Goal: Task Accomplishment & Management: Manage account settings

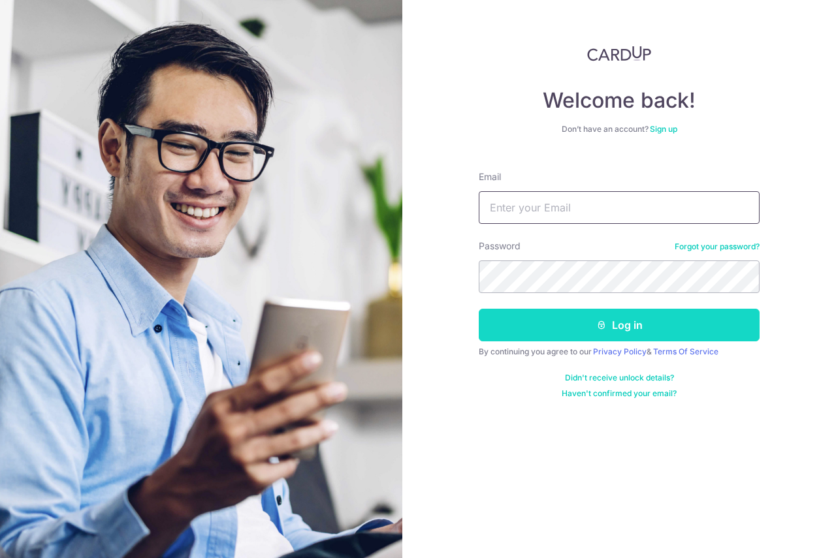
type input "[EMAIL_ADDRESS][DOMAIN_NAME]"
click at [567, 320] on button "Log in" at bounding box center [618, 325] width 281 height 33
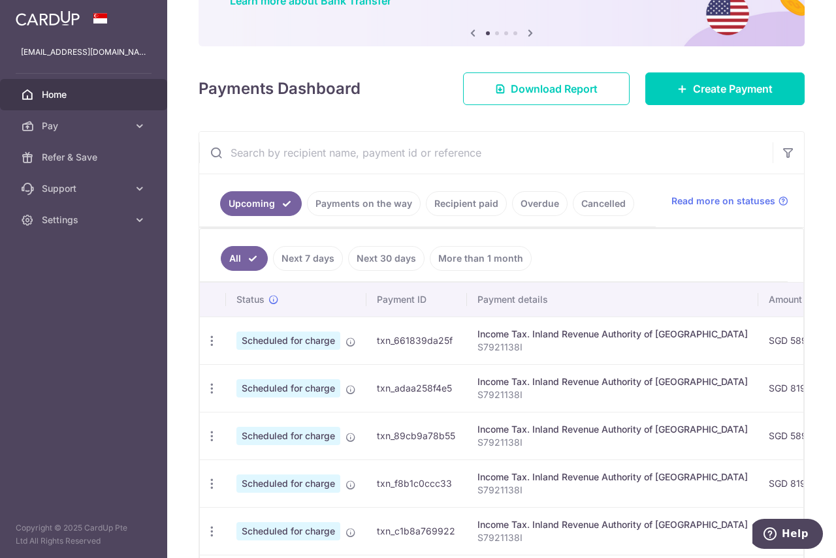
scroll to position [131, 0]
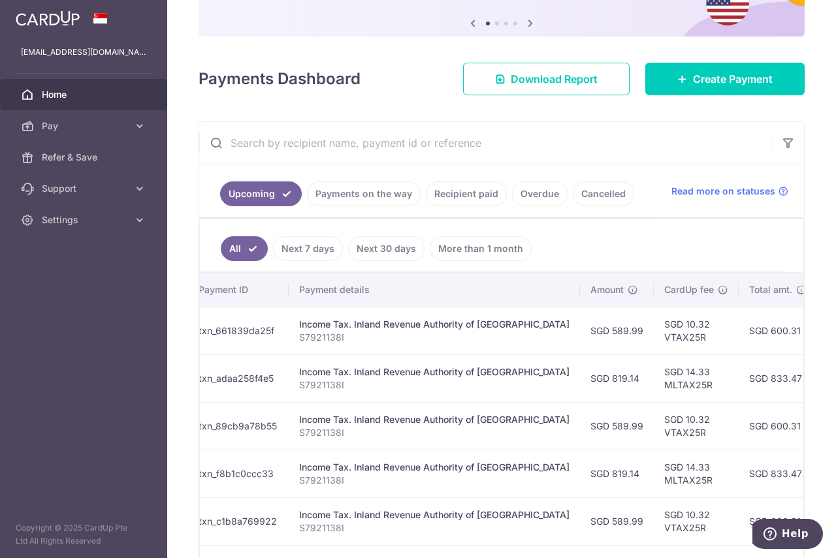
drag, startPoint x: 773, startPoint y: 330, endPoint x: 790, endPoint y: 330, distance: 17.0
click at [790, 330] on tr "Update payment Cancel payment Scheduled for charge txn_661839da25f Income Tax. …" at bounding box center [551, 331] width 1058 height 48
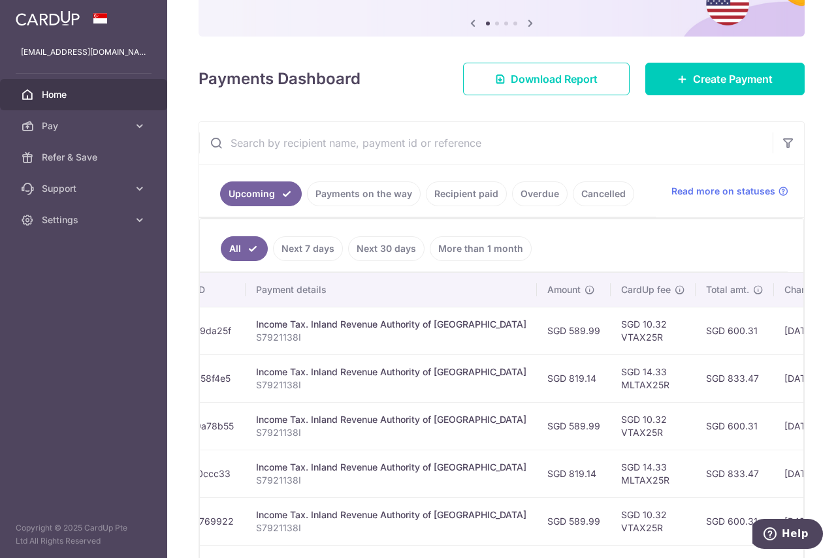
click at [717, 339] on td "SGD 600.31" at bounding box center [734, 331] width 78 height 48
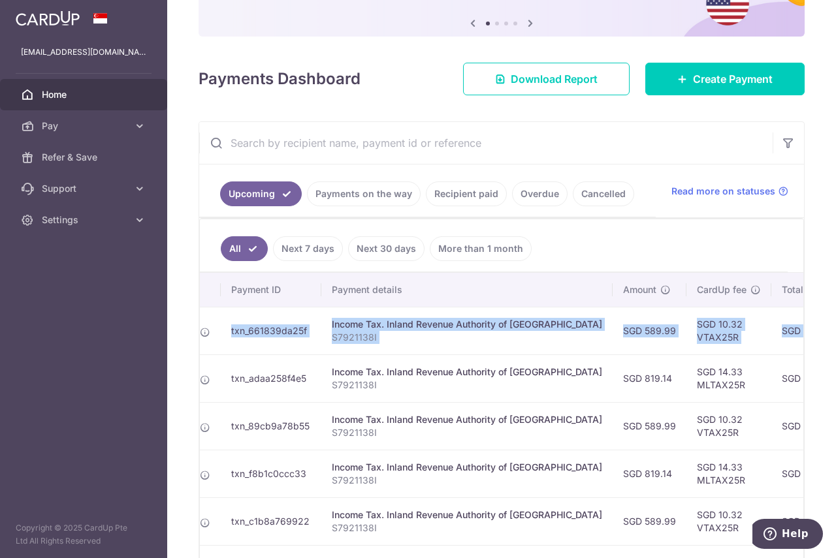
scroll to position [0, 0]
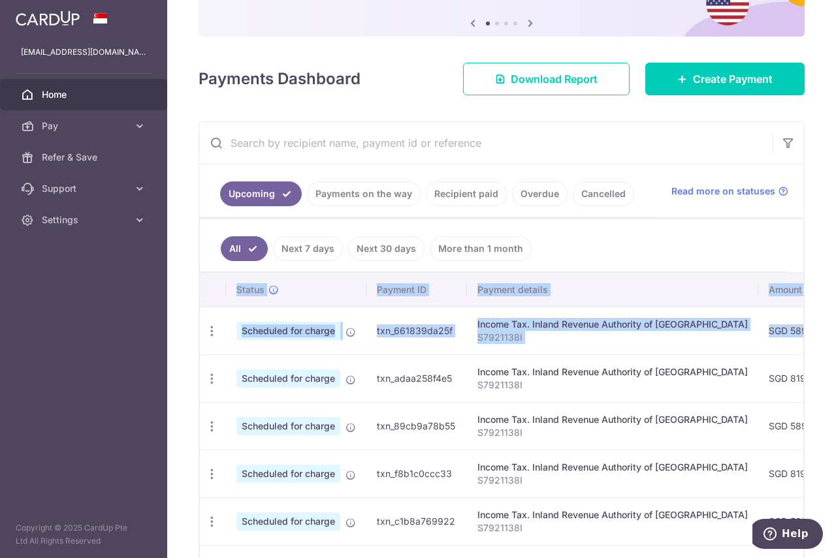
drag, startPoint x: 734, startPoint y: 334, endPoint x: 178, endPoint y: 332, distance: 555.5
click at [178, 332] on div "× Pause Schedule Pause all future payments in this series Pause just this one p…" at bounding box center [501, 279] width 668 height 558
click at [210, 329] on icon "button" at bounding box center [212, 331] width 14 height 14
click at [240, 364] on span "Update payment" at bounding box center [281, 367] width 89 height 16
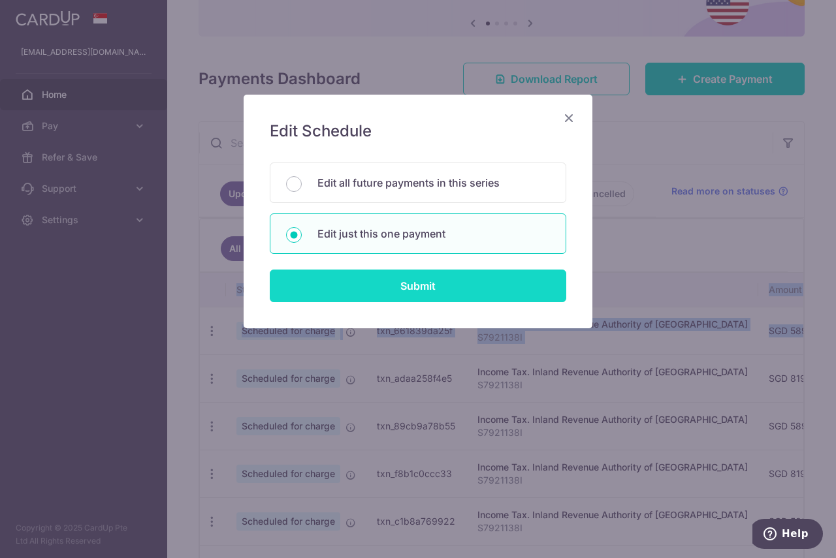
click at [379, 292] on input "Submit" at bounding box center [418, 286] width 296 height 33
radio input "true"
type input "589.99"
type input "[DATE]"
type input "S7921138I"
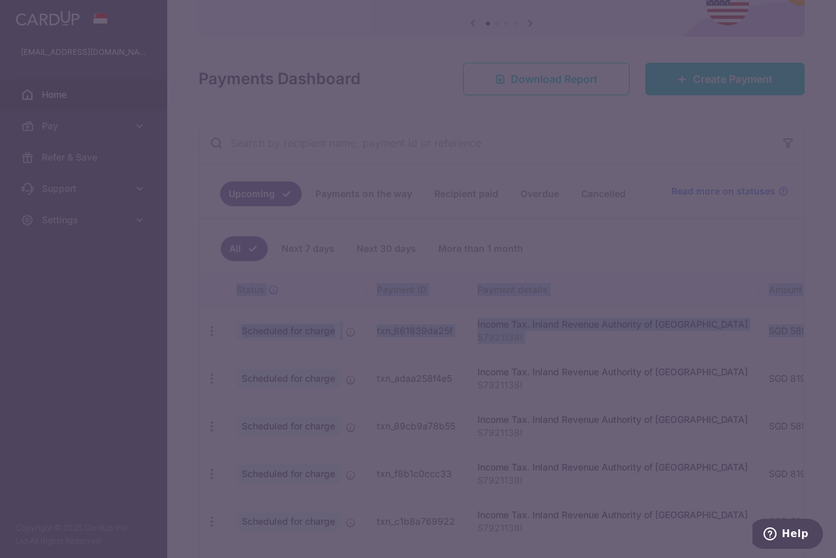
type input "VTAX25R"
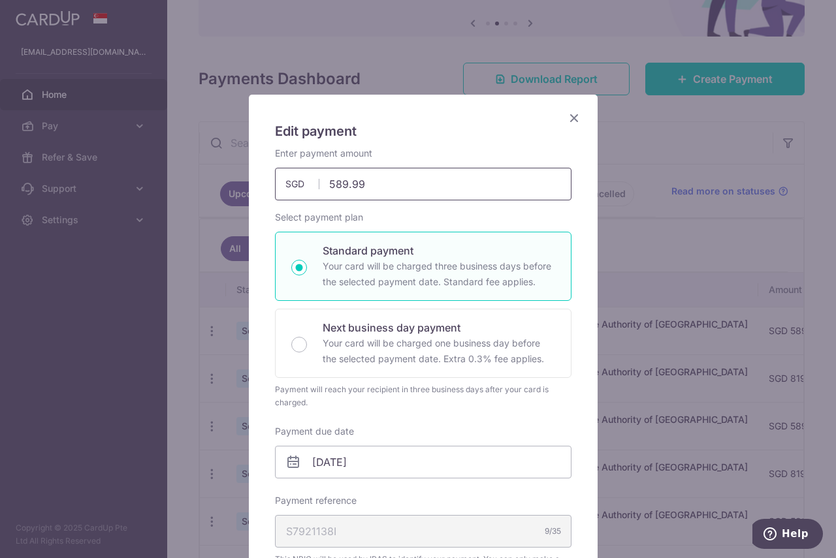
drag, startPoint x: 369, startPoint y: 179, endPoint x: 230, endPoint y: 181, distance: 139.1
click at [250, 180] on div "Edit payment By clicking apply, you will make changes to all payments to Inland…" at bounding box center [423, 529] width 349 height 869
type input "478.57"
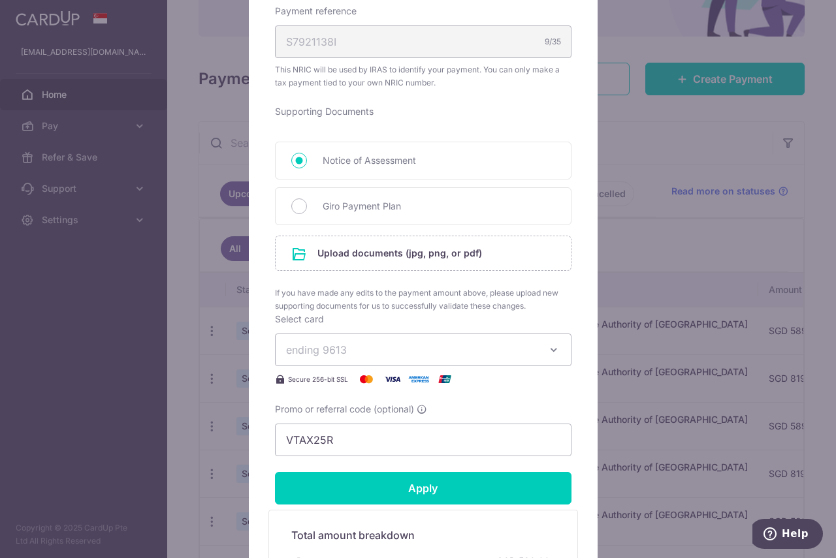
scroll to position [522, 0]
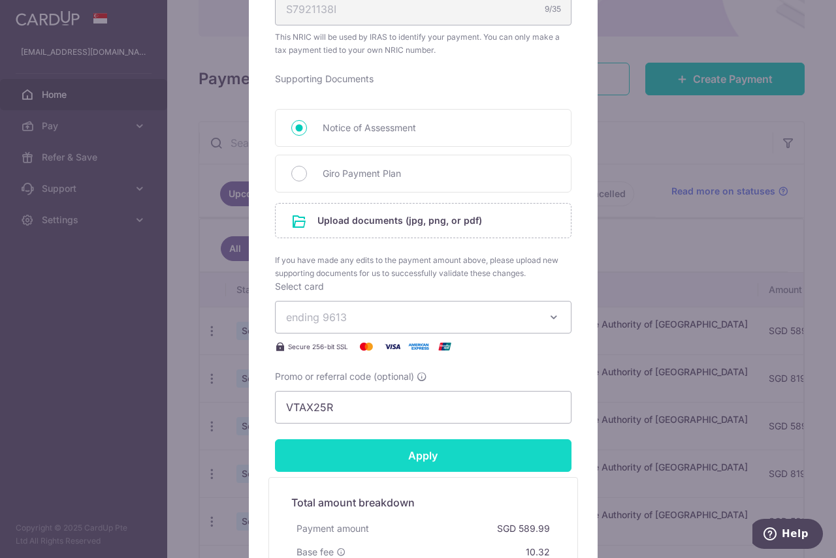
click at [381, 466] on input "Apply" at bounding box center [423, 455] width 296 height 33
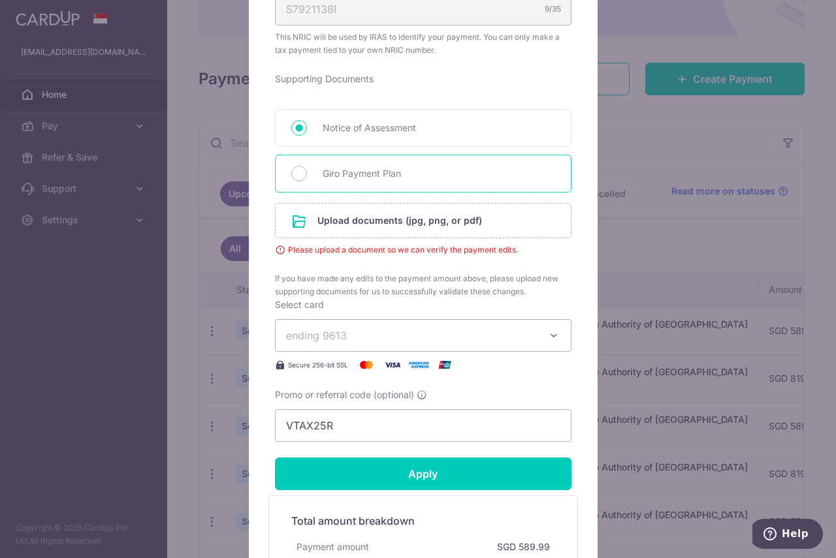
click at [352, 178] on span "Giro Payment Plan" at bounding box center [438, 174] width 232 height 16
click at [307, 178] on input "Giro Payment Plan" at bounding box center [299, 174] width 16 height 16
radio input "true"
click at [335, 225] on input "file" at bounding box center [422, 221] width 295 height 34
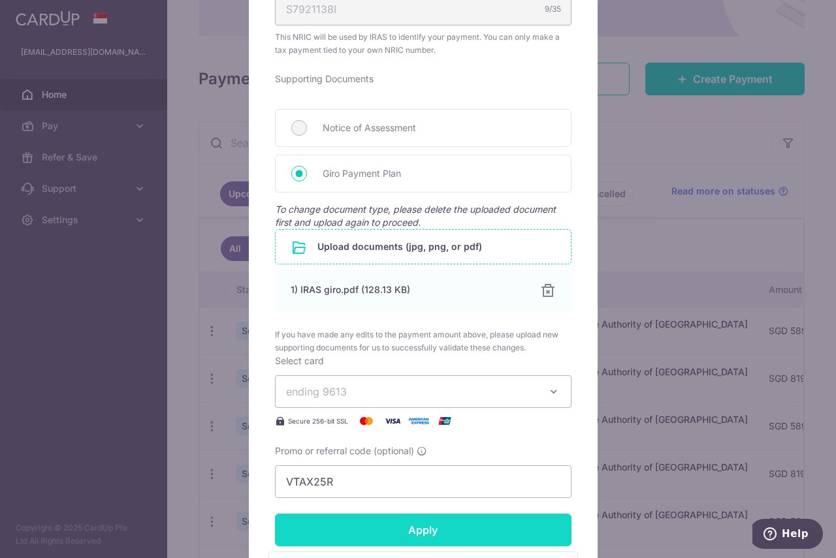
click at [430, 533] on input "Apply" at bounding box center [423, 530] width 296 height 33
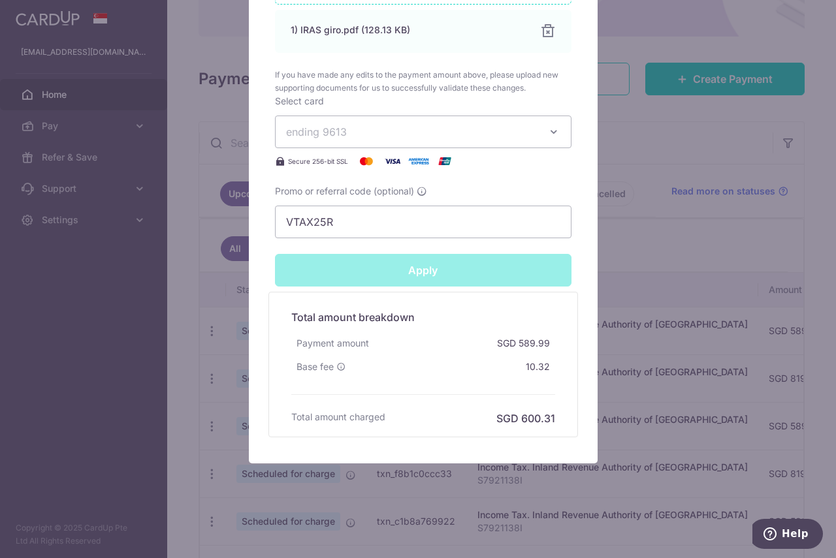
type input "Successfully Applied"
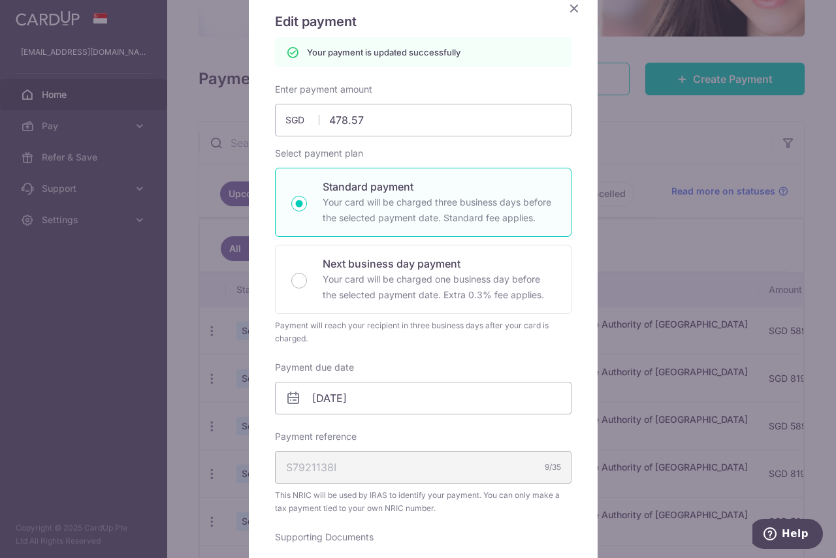
scroll to position [0, 0]
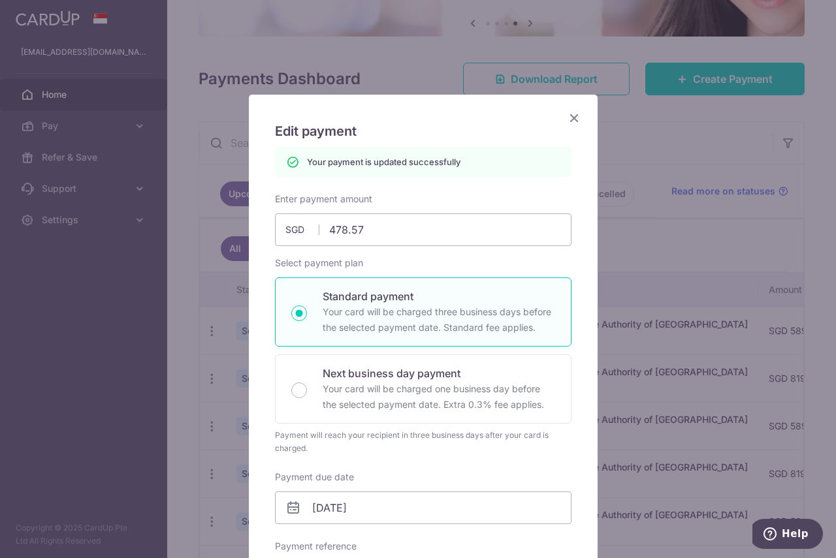
click at [569, 118] on icon "Close" at bounding box center [574, 118] width 16 height 16
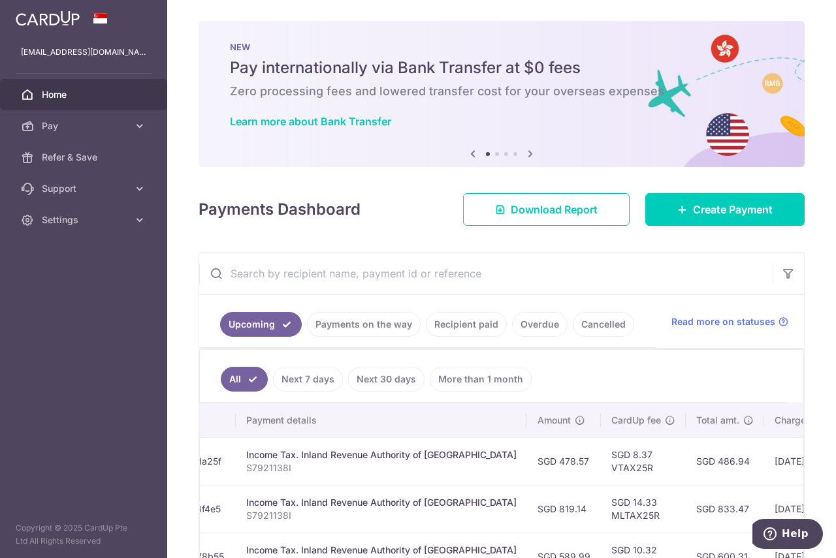
scroll to position [0, 409]
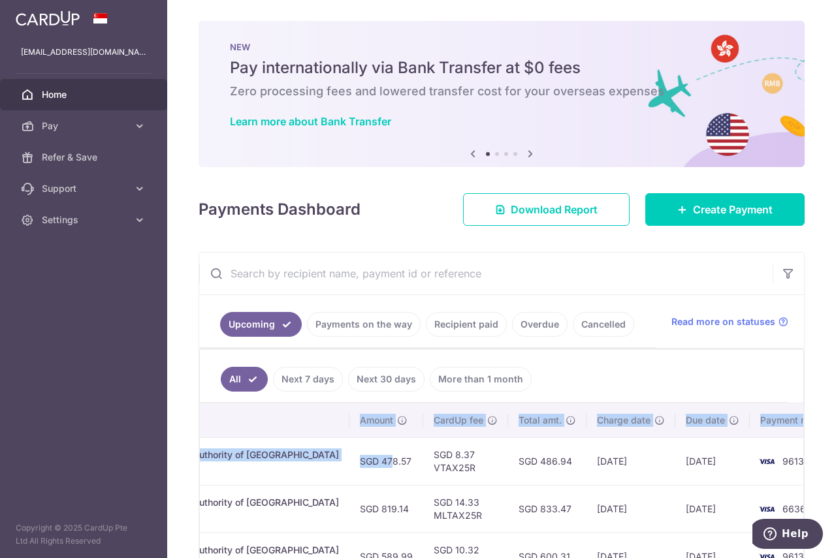
drag, startPoint x: 741, startPoint y: 456, endPoint x: 761, endPoint y: 459, distance: 20.5
click at [803, 456] on div "× Pause Schedule Pause all future payments in this series Pause just this one p…" at bounding box center [501, 279] width 668 height 558
click at [510, 459] on td "SGD 486.94" at bounding box center [547, 461] width 78 height 48
